Goal: Transaction & Acquisition: Download file/media

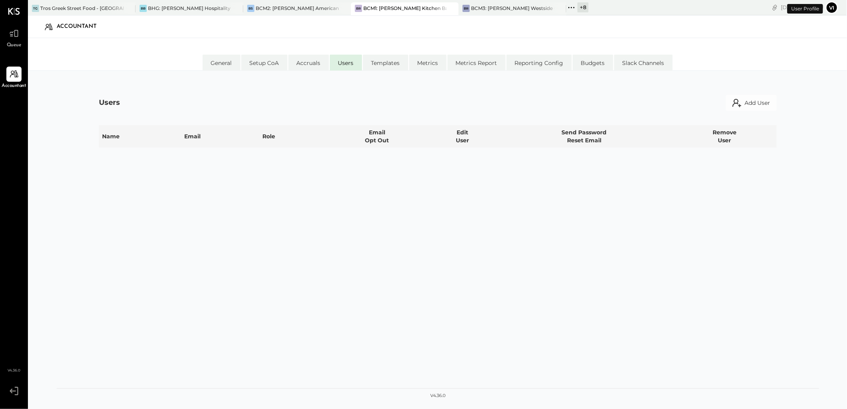
select select "**********"
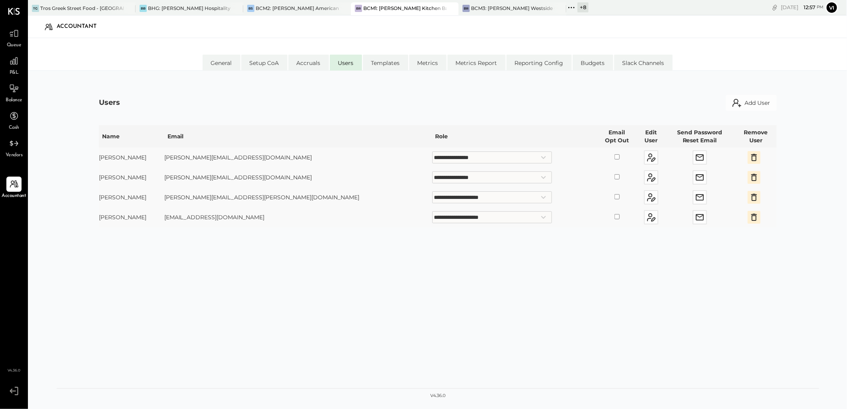
click at [27, 42] on link "Queue" at bounding box center [13, 37] width 27 height 23
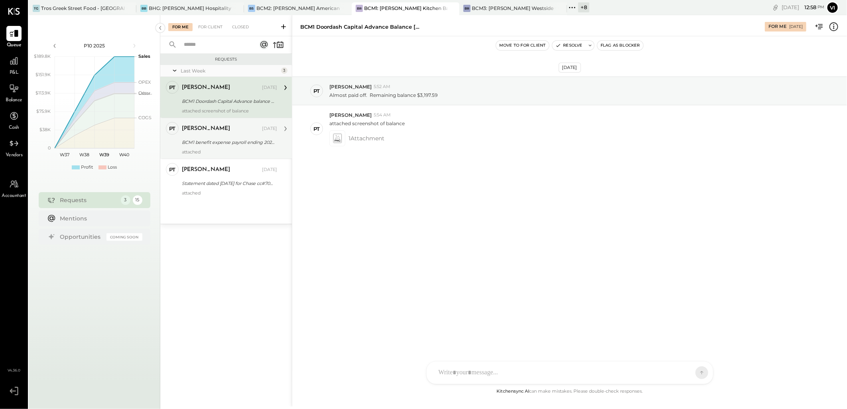
click at [230, 156] on div "PT [PERSON_NAME] Accountant [PERSON_NAME] [DATE] BCM1 benefit expense payroll e…" at bounding box center [226, 138] width 132 height 41
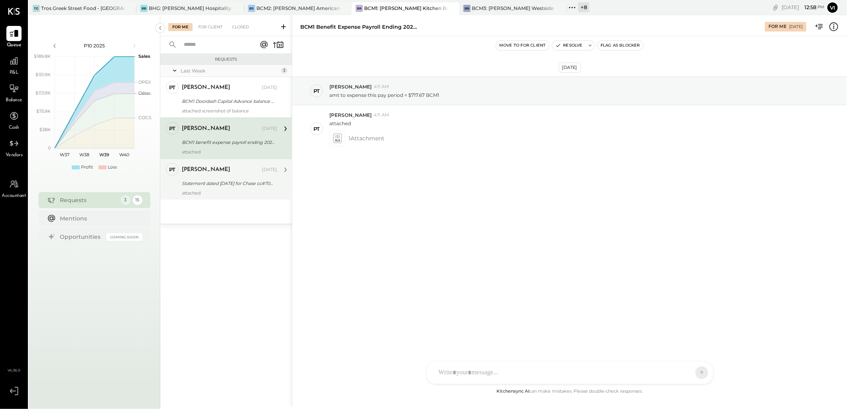
click at [234, 179] on div "Statement dated [DATE] for Chase cc#7096" at bounding box center [228, 183] width 93 height 8
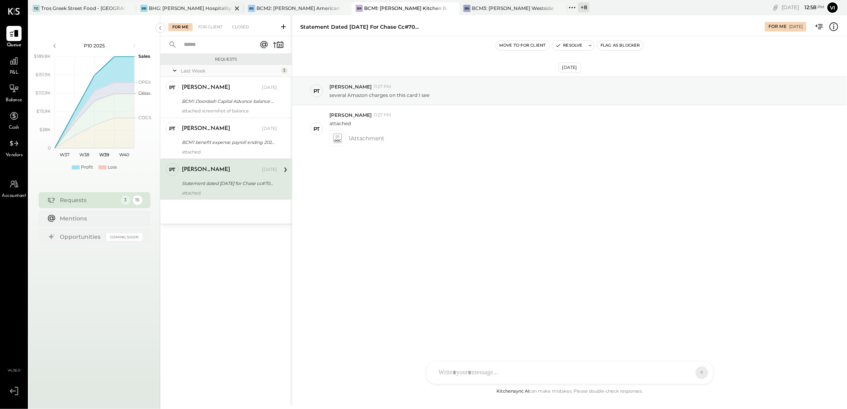
click at [179, 9] on div "BHG: [PERSON_NAME] Hospitality Group, LLC" at bounding box center [190, 8] width 83 height 7
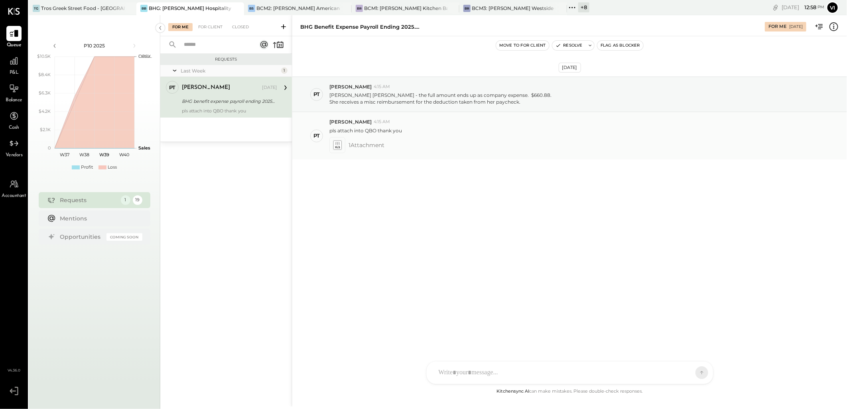
click at [337, 144] on icon at bounding box center [337, 144] width 8 height 9
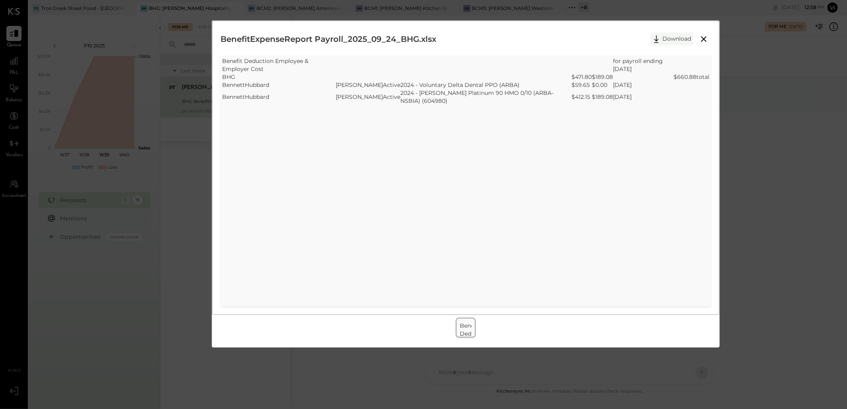
click at [659, 44] on icon at bounding box center [656, 39] width 12 height 12
drag, startPoint x: 491, startPoint y: 198, endPoint x: 571, endPoint y: 148, distance: 94.9
click at [491, 198] on div "SheetJS Table Export Benefit Deduction Employee & Employer Cost for payroll end…" at bounding box center [466, 180] width 490 height 251
click at [704, 35] on icon at bounding box center [704, 39] width 10 height 10
